Goal: Find specific page/section: Find specific page/section

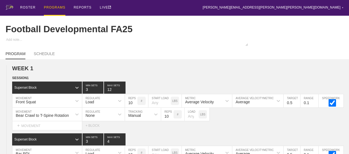
scroll to position [583, 0]
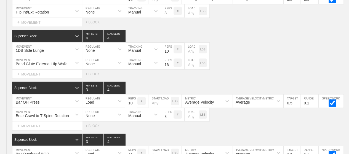
click at [281, 54] on div "1DB Side Lunge MOVEMENT None REGULATE Manual TRACKING 10 REPS # LOAD LBS" at bounding box center [174, 50] width 349 height 14
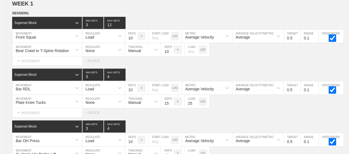
scroll to position [0, 0]
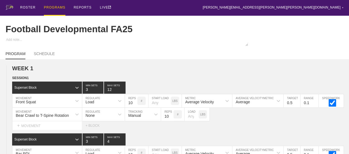
click at [56, 9] on div "PROGRAMS" at bounding box center [55, 8] width 22 height 16
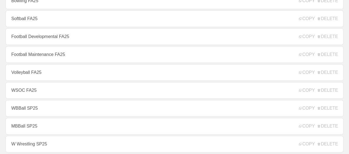
scroll to position [77, 0]
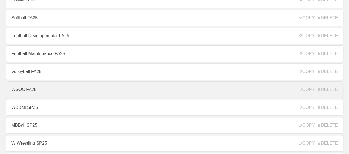
click at [50, 91] on link "WSOC FA25" at bounding box center [175, 89] width 338 height 17
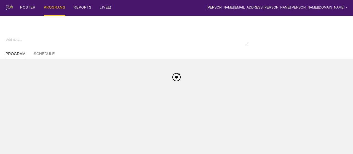
type textarea "x"
type input "WSOC FA25"
click at [187, 9] on div "ROSTER PROGRAMS REPORTS LIVE [PERSON_NAME][EMAIL_ADDRESS][PERSON_NAME][PERSON_N…" at bounding box center [177, 8] width 342 height 16
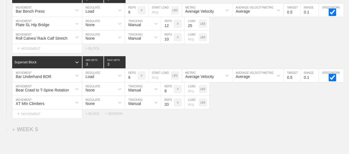
scroll to position [2012, 0]
